Goal: Check status: Check status

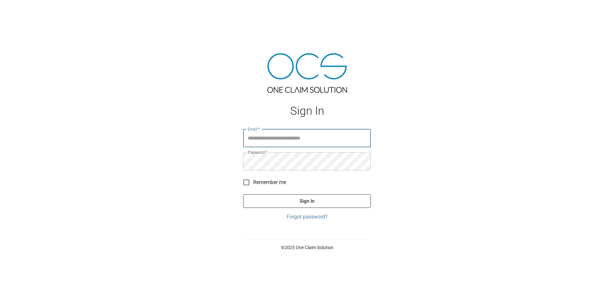
type input "**********"
click at [306, 200] on button "Sign In" at bounding box center [307, 201] width 128 height 14
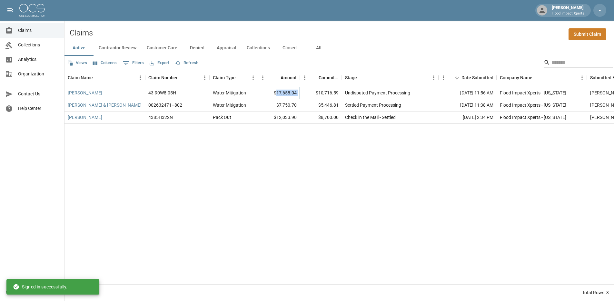
drag, startPoint x: 278, startPoint y: 94, endPoint x: 301, endPoint y: 93, distance: 22.9
click at [301, 93] on div "Singley, Errol 43-90W8-05H Water Mitigation $17,658.04 $10,716.59 Undisputed Pa…" at bounding box center [365, 93] width 603 height 12
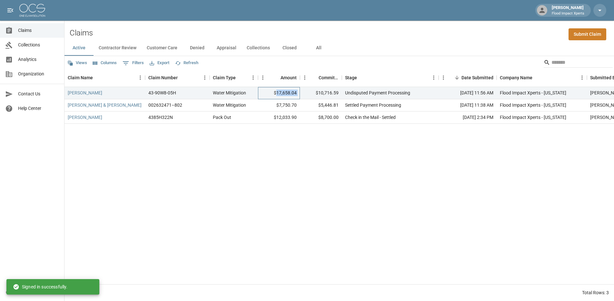
copy div "17,658.04"
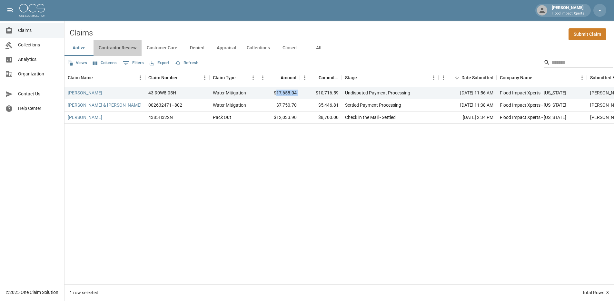
click at [113, 48] on button "Contractor Review" at bounding box center [117, 47] width 48 height 15
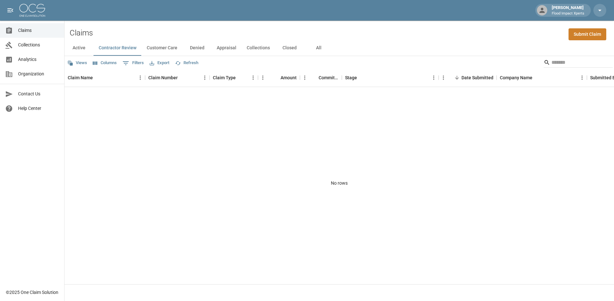
click at [162, 48] on button "Customer Care" at bounding box center [161, 47] width 41 height 15
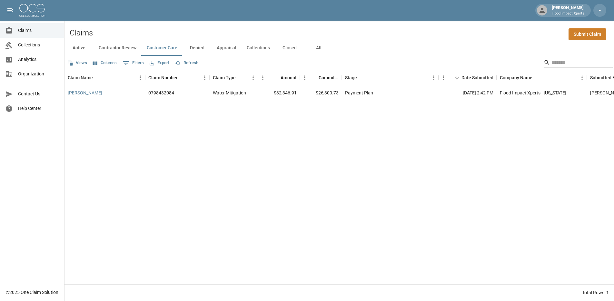
click at [200, 46] on button "Denied" at bounding box center [196, 47] width 29 height 15
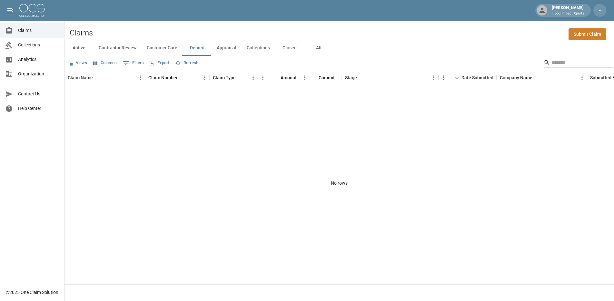
click at [226, 44] on button "Appraisal" at bounding box center [226, 47] width 30 height 15
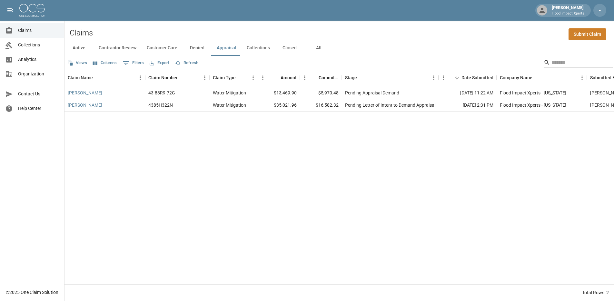
click at [255, 50] on button "Collections" at bounding box center [258, 47] width 34 height 15
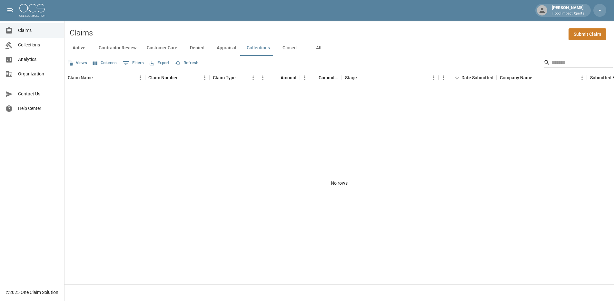
click at [83, 51] on button "Active" at bounding box center [78, 47] width 29 height 15
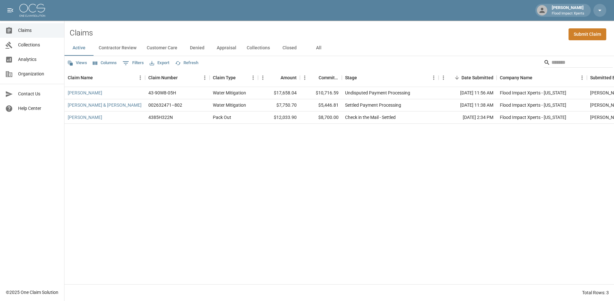
click at [595, 275] on div "Singley, Errol 43-90W8-05H Water Mitigation $17,658.04 $10,716.59 Undisputed Pa…" at bounding box center [365, 185] width 603 height 197
click at [115, 49] on button "Contractor Review" at bounding box center [117, 47] width 48 height 15
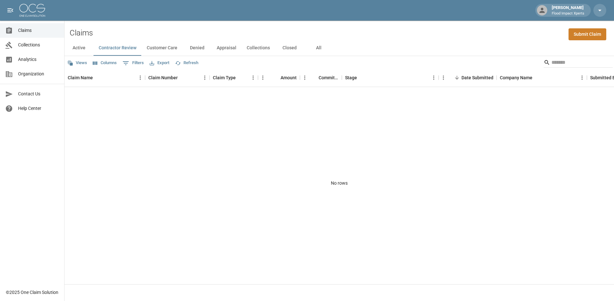
click at [155, 51] on button "Customer Care" at bounding box center [161, 47] width 41 height 15
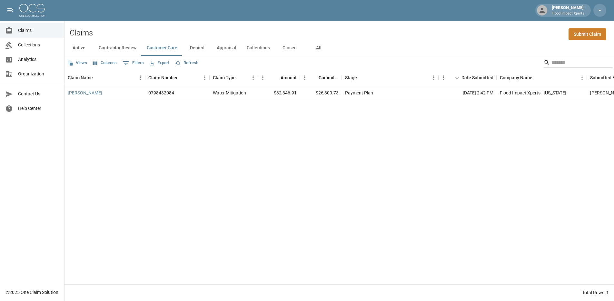
click at [196, 48] on button "Denied" at bounding box center [196, 47] width 29 height 15
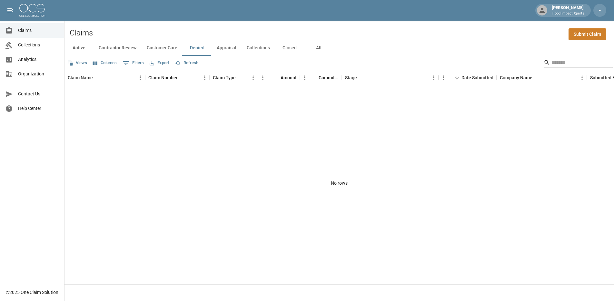
click at [228, 48] on button "Appraisal" at bounding box center [226, 47] width 30 height 15
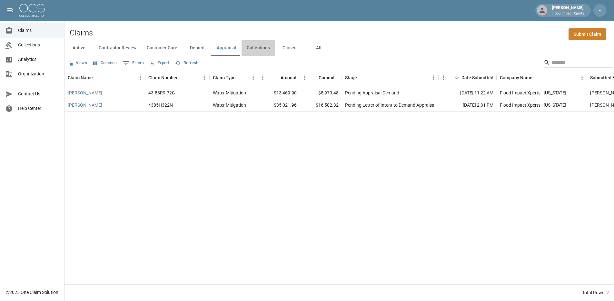
click at [257, 51] on button "Collections" at bounding box center [258, 47] width 34 height 15
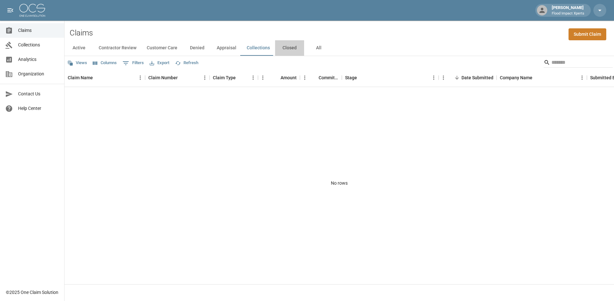
click at [293, 51] on button "Closed" at bounding box center [289, 47] width 29 height 15
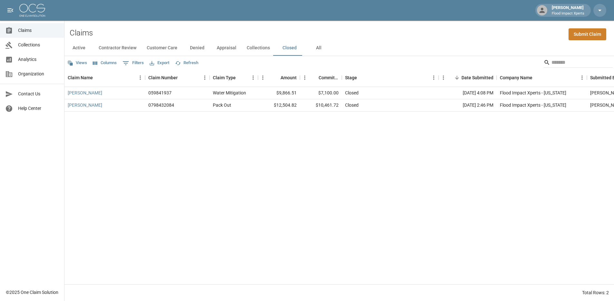
click at [319, 48] on button "All" at bounding box center [318, 47] width 29 height 15
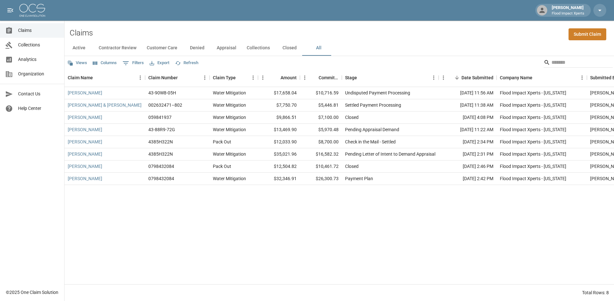
click at [79, 47] on button "Active" at bounding box center [78, 47] width 29 height 15
